Goal: Transaction & Acquisition: Purchase product/service

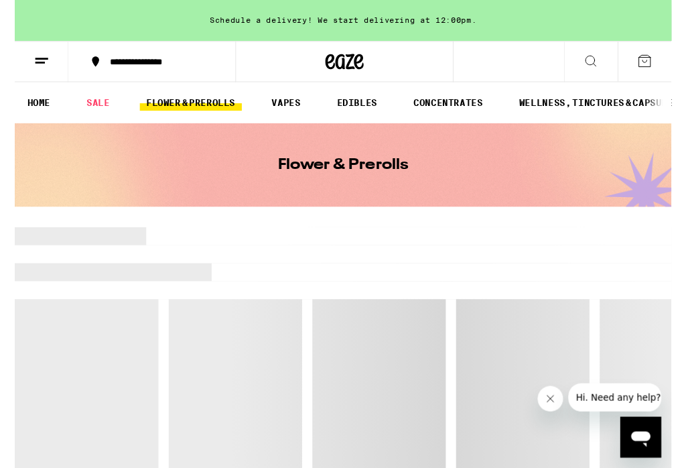
click at [549, 398] on icon "Close message from company" at bounding box center [550, 398] width 11 height 11
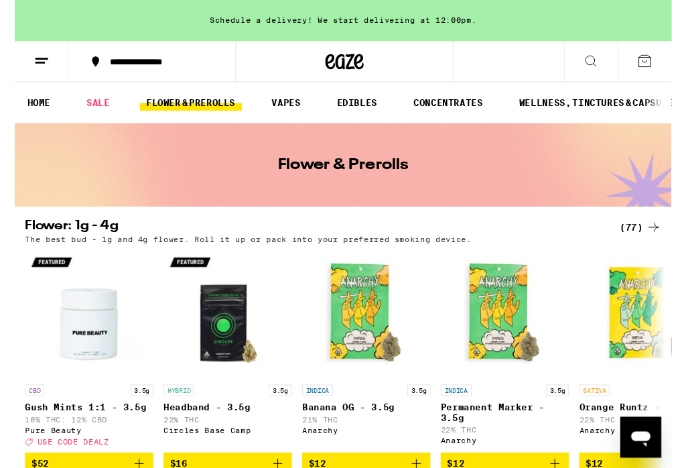
click at [660, 234] on icon at bounding box center [667, 237] width 16 height 16
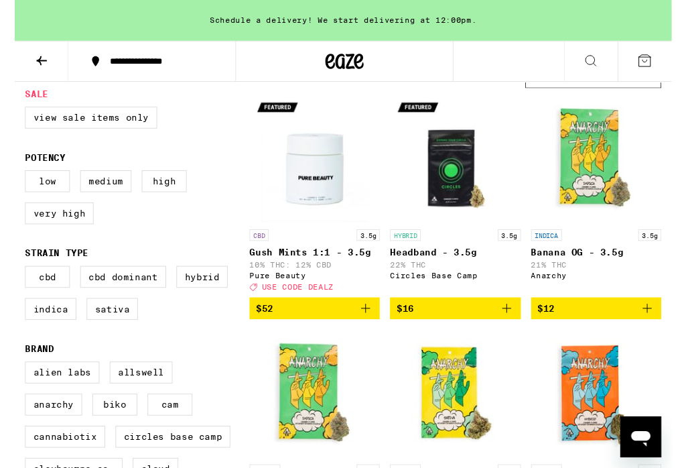
scroll to position [138, 0]
click at [44, 334] on label "Indica" at bounding box center [38, 322] width 54 height 23
click at [14, 280] on input "Indica" at bounding box center [13, 279] width 1 height 1
checkbox input "true"
click at [198, 300] on label "Hybrid" at bounding box center [196, 288] width 54 height 23
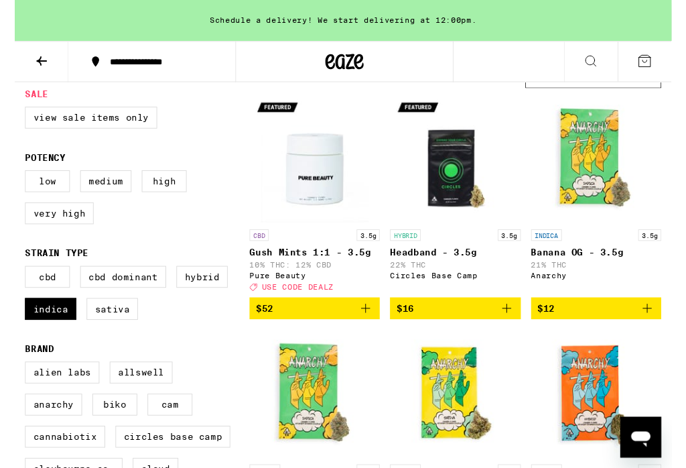
click at [14, 280] on input "Hybrid" at bounding box center [13, 279] width 1 height 1
checkbox input "true"
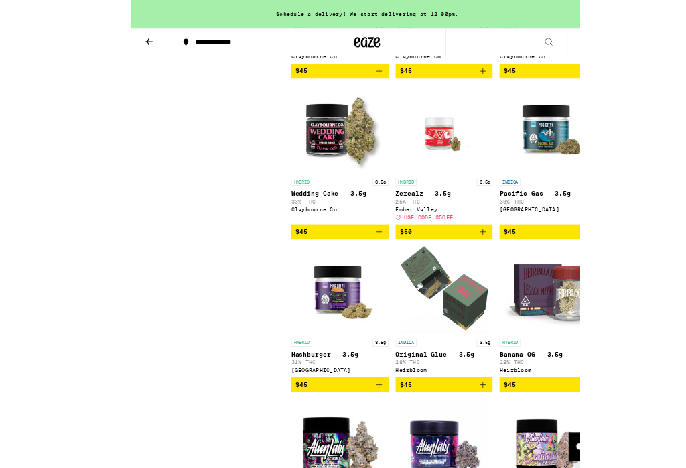
scroll to position [2638, 0]
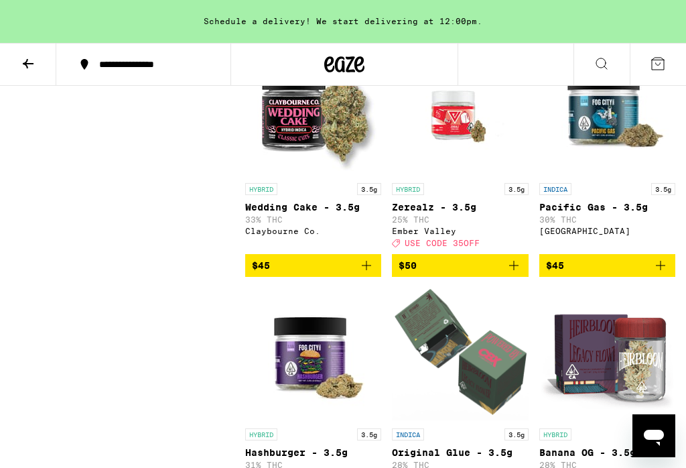
click at [23, 68] on icon at bounding box center [28, 64] width 16 height 16
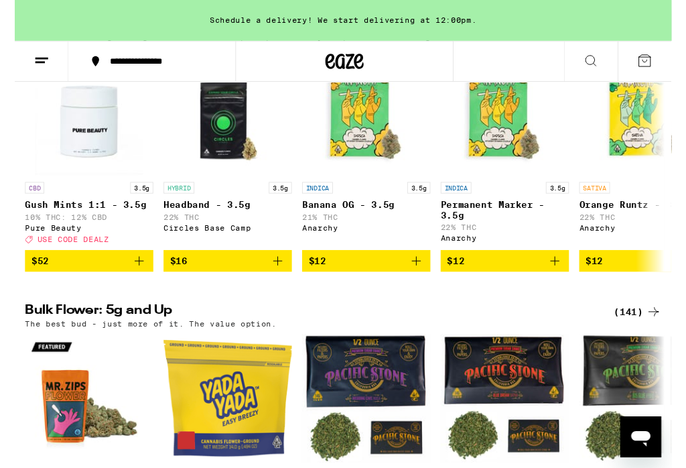
scroll to position [212, 0]
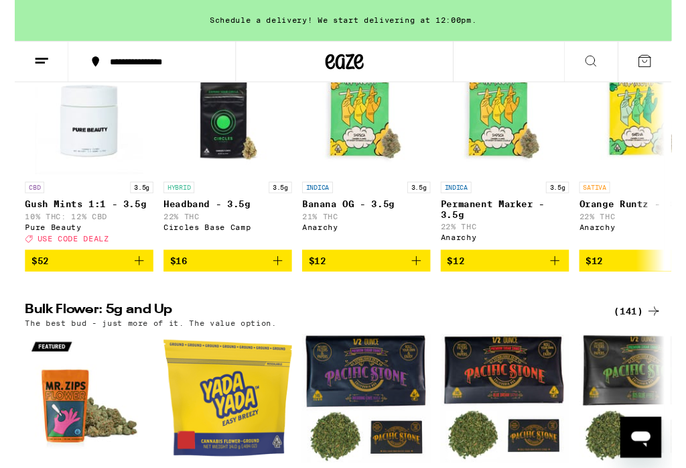
click at [645, 333] on div "(141)" at bounding box center [651, 325] width 50 height 16
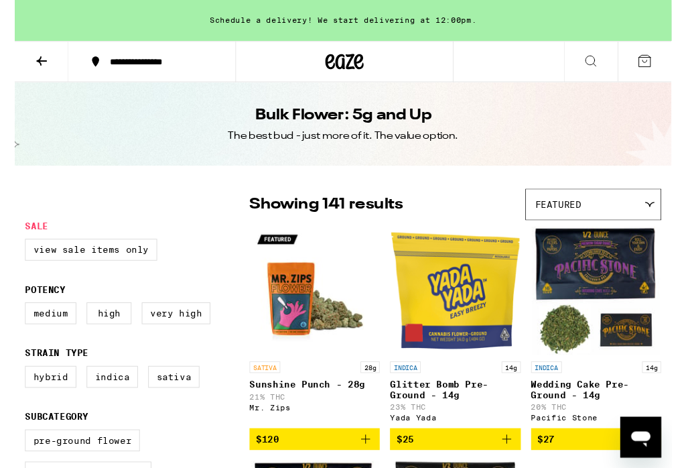
click at [34, 405] on label "Hybrid" at bounding box center [38, 393] width 54 height 23
click at [14, 385] on input "Hybrid" at bounding box center [13, 384] width 1 height 1
checkbox input "true"
click at [109, 400] on label "Indica" at bounding box center [102, 393] width 54 height 23
click at [14, 385] on input "Indica" at bounding box center [13, 384] width 1 height 1
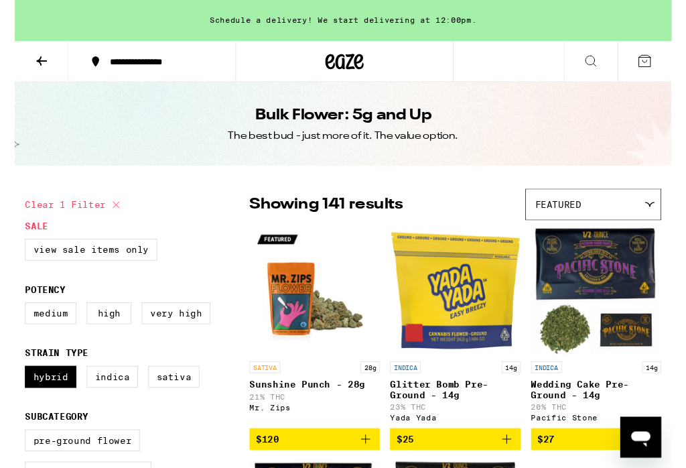
checkbox input "true"
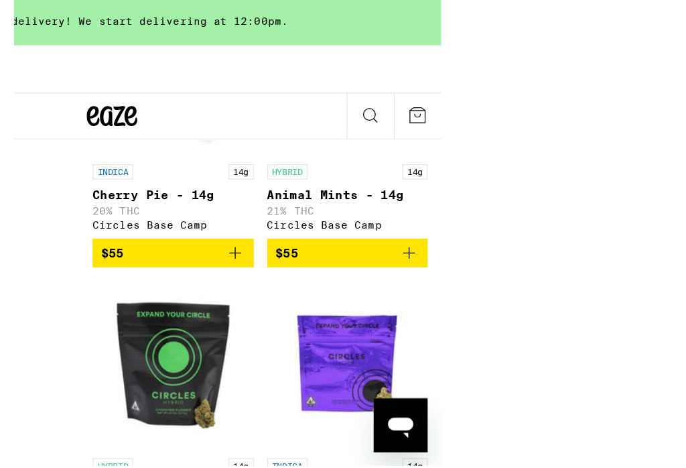
scroll to position [4411, 0]
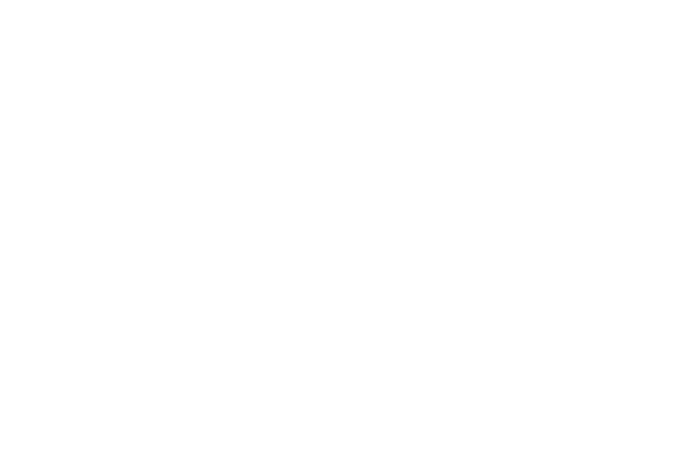
scroll to position [2456, 0]
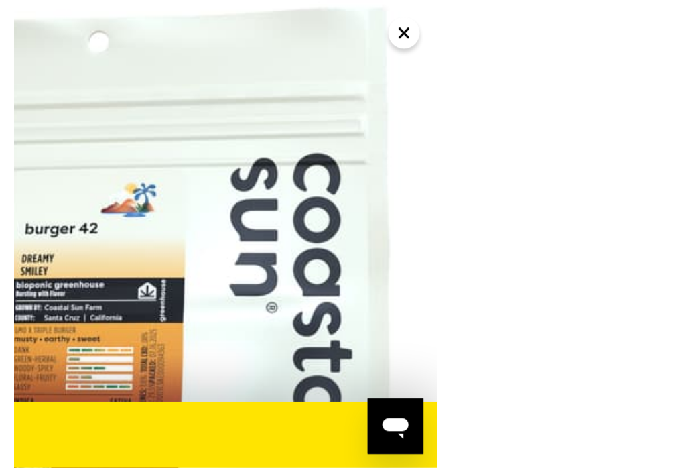
click at [476, 25] on button "Close" at bounding box center [480, 25] width 24 height 24
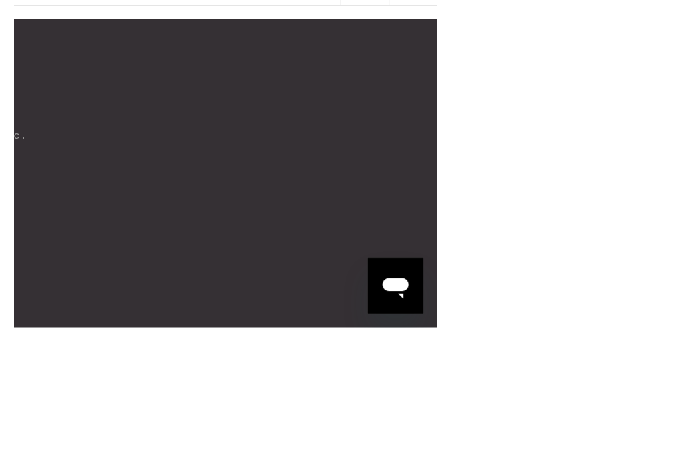
scroll to position [7368, 0]
